Goal: Information Seeking & Learning: Check status

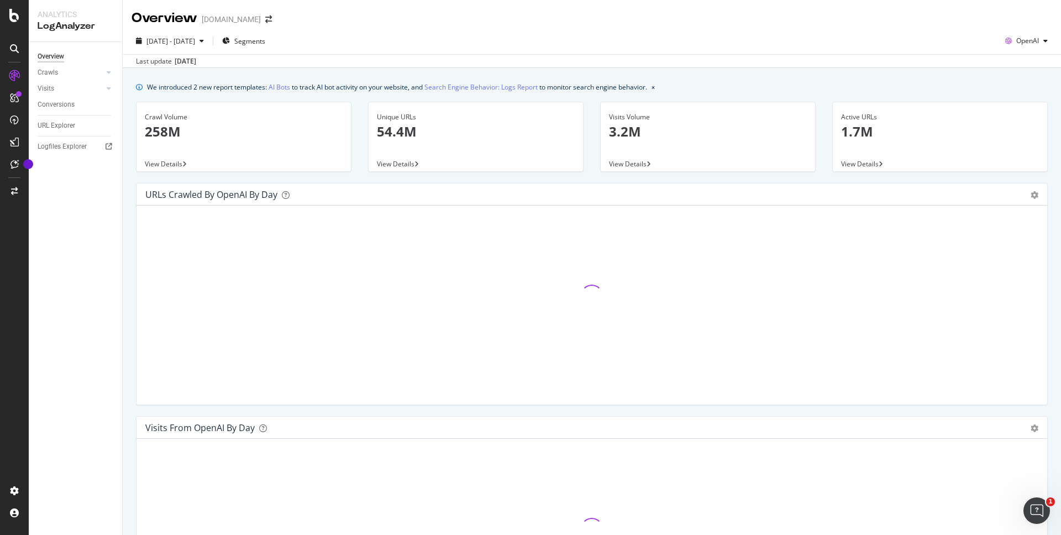
click at [392, 207] on div "Hold CMD (⌘) while clicking to filter the report." at bounding box center [591, 305] width 911 height 199
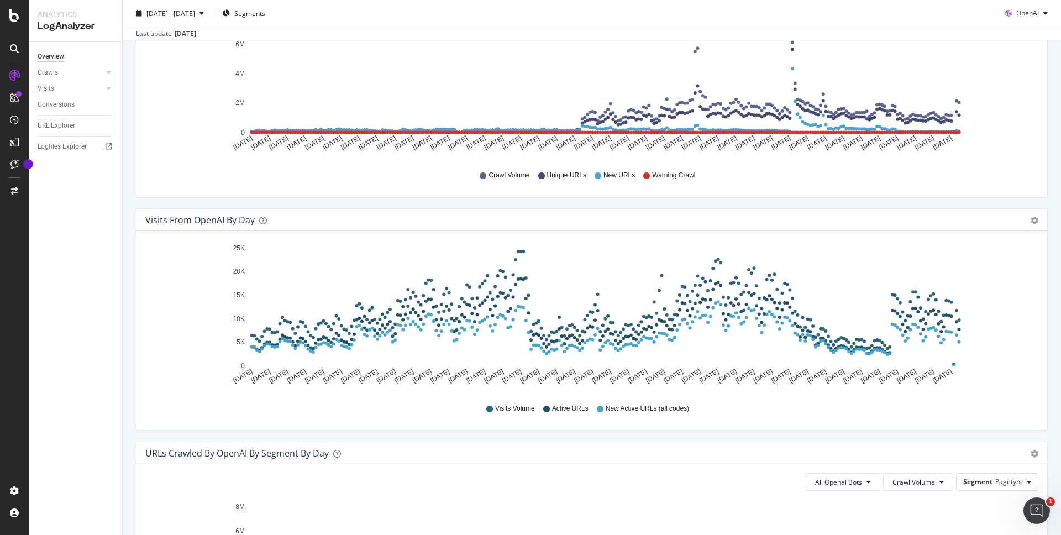
scroll to position [396, 0]
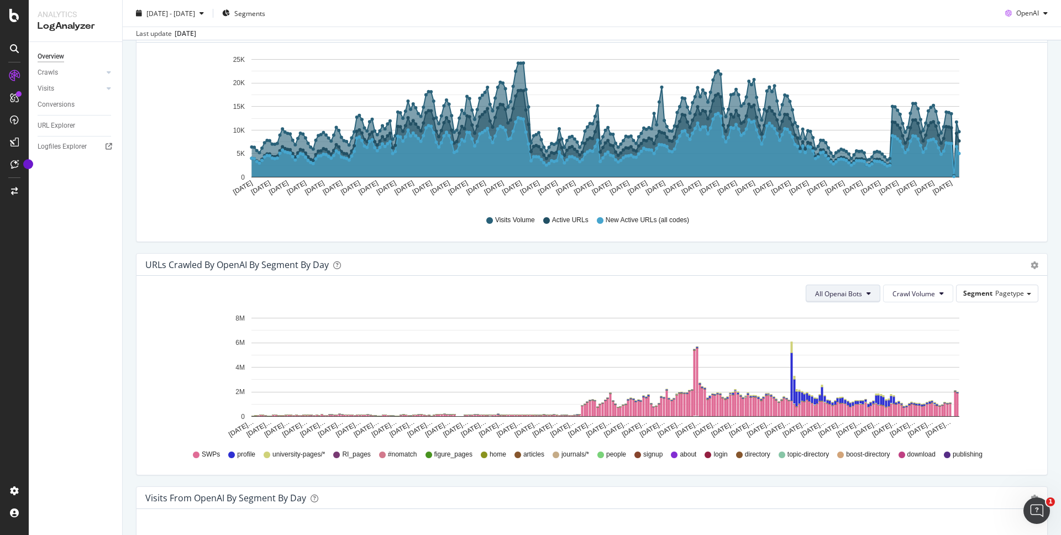
click at [843, 293] on span "All Openai Bots" at bounding box center [838, 293] width 47 height 9
click at [843, 363] on div "OAI-SearchBot" at bounding box center [832, 356] width 66 height 16
